Goal: Task Accomplishment & Management: Complete application form

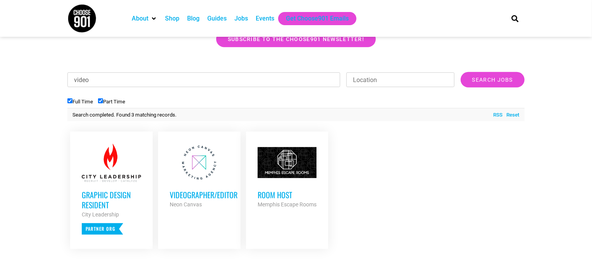
scroll to position [243, 0]
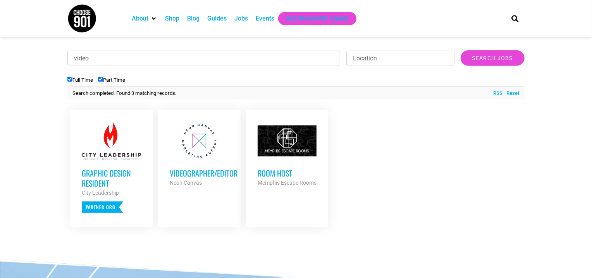
click at [515, 94] on link "Reset" at bounding box center [511, 93] width 17 height 8
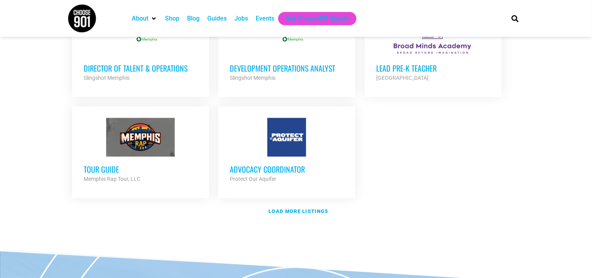
scroll to position [951, 0]
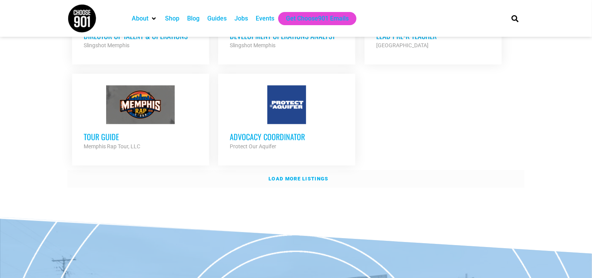
click at [301, 176] on strong "Load more listings" at bounding box center [298, 179] width 60 height 6
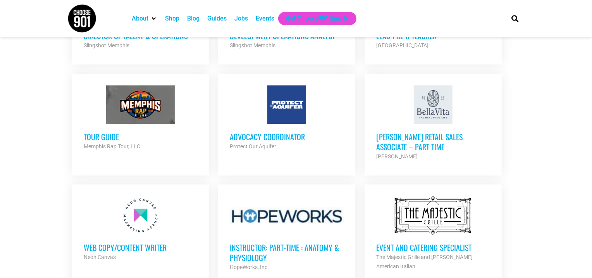
click at [551, 87] on section "Looking to make career moves in [GEOGRAPHIC_DATA]? From tech to teaching, medic…" at bounding box center [296, 105] width 592 height 1775
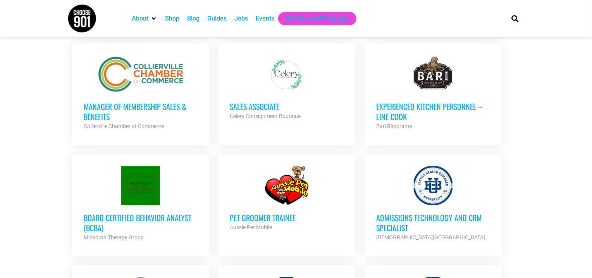
scroll to position [1669, 0]
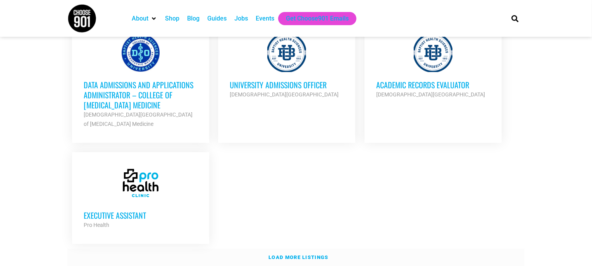
click at [293, 249] on link "Load more listings" at bounding box center [295, 258] width 457 height 18
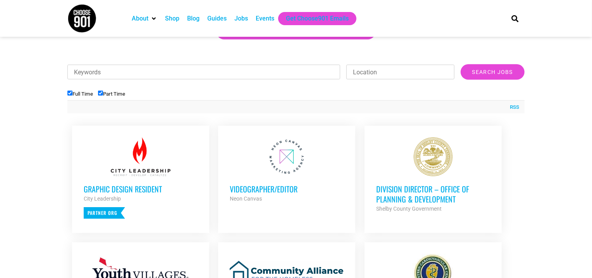
scroll to position [243, 0]
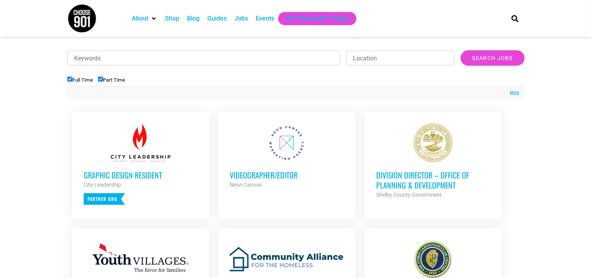
click at [214, 59] on input "Keywords" at bounding box center [203, 58] width 273 height 15
click at [460, 50] on input "Search Jobs" at bounding box center [492, 57] width 64 height 15
drag, startPoint x: 85, startPoint y: 60, endPoint x: 0, endPoint y: 41, distance: 86.7
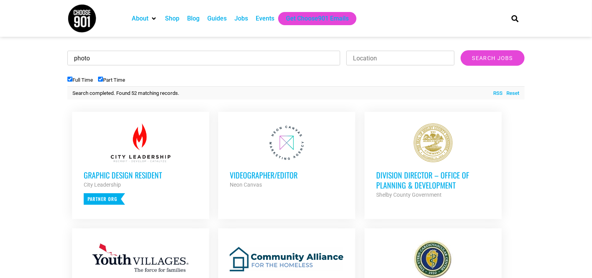
type input "photo"
click at [460, 50] on input "Search Jobs" at bounding box center [492, 57] width 64 height 15
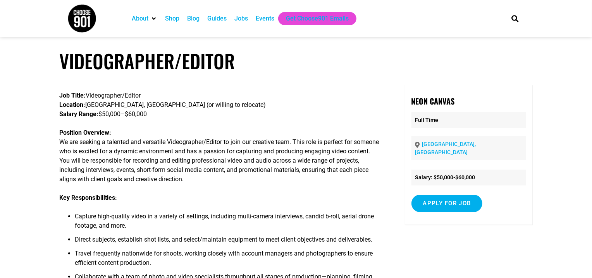
click at [286, 116] on p "Job Title: Videographer/Editor Location: [GEOGRAPHIC_DATA], [GEOGRAPHIC_DATA] (…" at bounding box center [220, 105] width 322 height 28
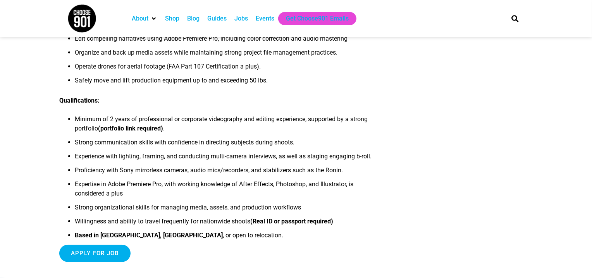
scroll to position [277, 0]
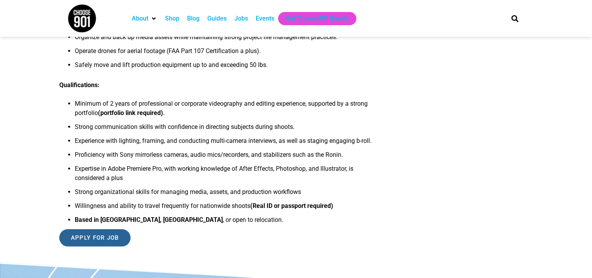
click at [111, 234] on input "Apply for job" at bounding box center [94, 237] width 71 height 17
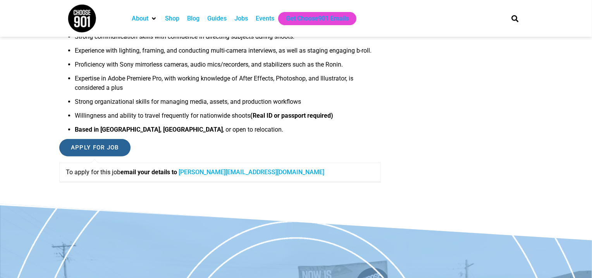
scroll to position [384, 0]
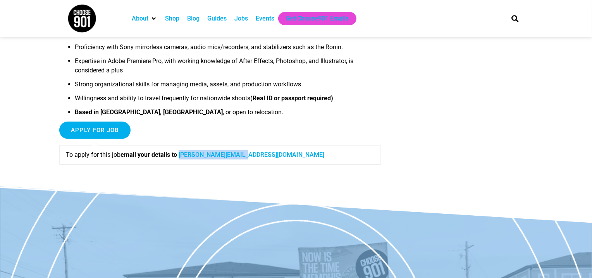
drag, startPoint x: 265, startPoint y: 153, endPoint x: 183, endPoint y: 154, distance: 81.7
click at [183, 154] on p "To apply for this job email your details to scott@neoncanvas.com" at bounding box center [220, 154] width 309 height 9
copy link "scott@neoncanvas.com"
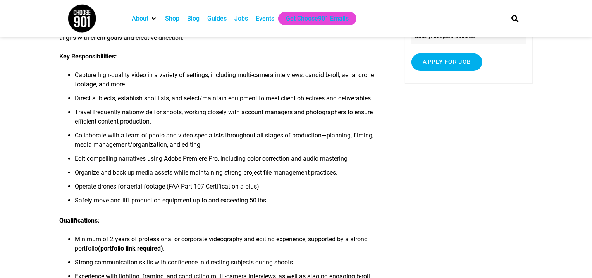
scroll to position [0, 0]
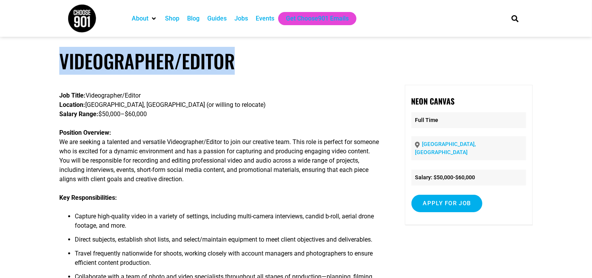
drag, startPoint x: 247, startPoint y: 65, endPoint x: 61, endPoint y: 62, distance: 186.6
click at [61, 62] on h1 "Videographer/Editor" at bounding box center [295, 61] width 473 height 23
copy h1 "Videographer/Editor"
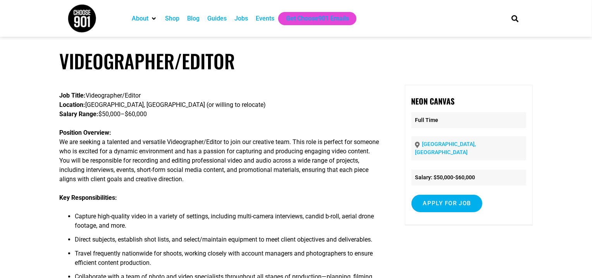
click at [250, 168] on p "Position Overview: We are seeking a talented and versatile Videographer/Editor …" at bounding box center [220, 156] width 322 height 56
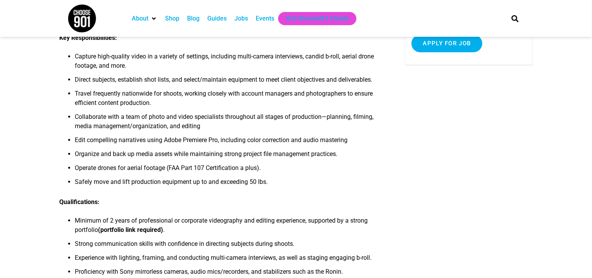
scroll to position [154, 0]
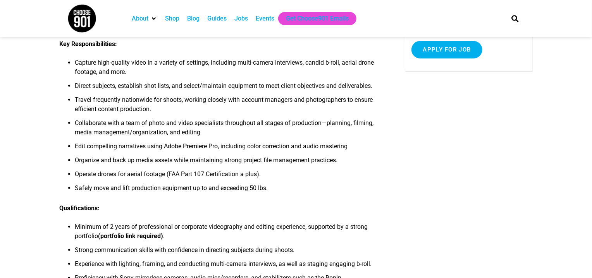
click at [256, 156] on li "Organize and back up media assets while maintaining strong project file managem…" at bounding box center [228, 163] width 306 height 14
click at [378, 184] on li "Safely move and lift production equipment up to and exceeding 50 lbs." at bounding box center [228, 191] width 306 height 14
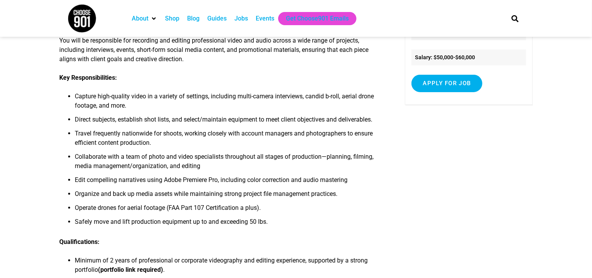
scroll to position [108, 0]
